Goal: Information Seeking & Learning: Learn about a topic

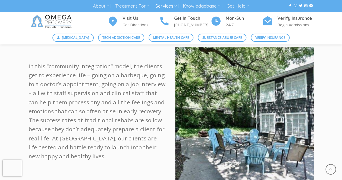
scroll to position [292, 0]
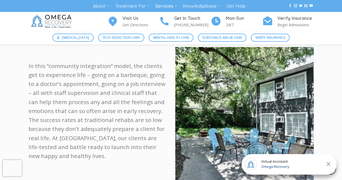
click at [196, 86] on img at bounding box center [244, 115] width 138 height 136
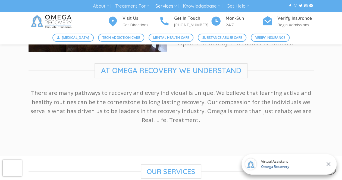
scroll to position [1005, 0]
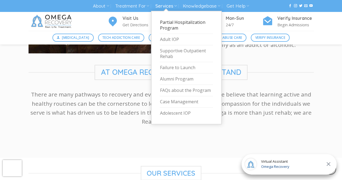
drag, startPoint x: 192, startPoint y: 25, endPoint x: 177, endPoint y: 25, distance: 14.1
click at [177, 25] on link "Partial Hospitalization Program" at bounding box center [186, 25] width 53 height 17
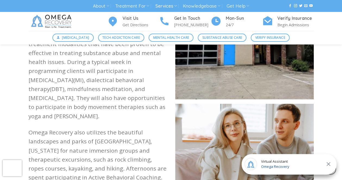
scroll to position [569, 0]
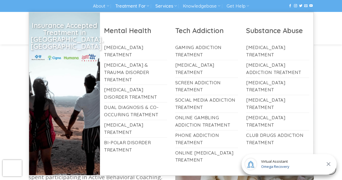
click at [138, 6] on link "Treatment For" at bounding box center [132, 6] width 34 height 10
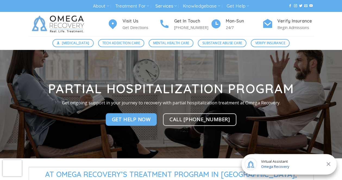
click at [326, 23] on div "Visit Us Get Directions Get In Touch (512) 601-5407 Mon-Sun 24/7 Verify Insuran…" at bounding box center [171, 24] width 342 height 24
